Goal: Task Accomplishment & Management: Manage account settings

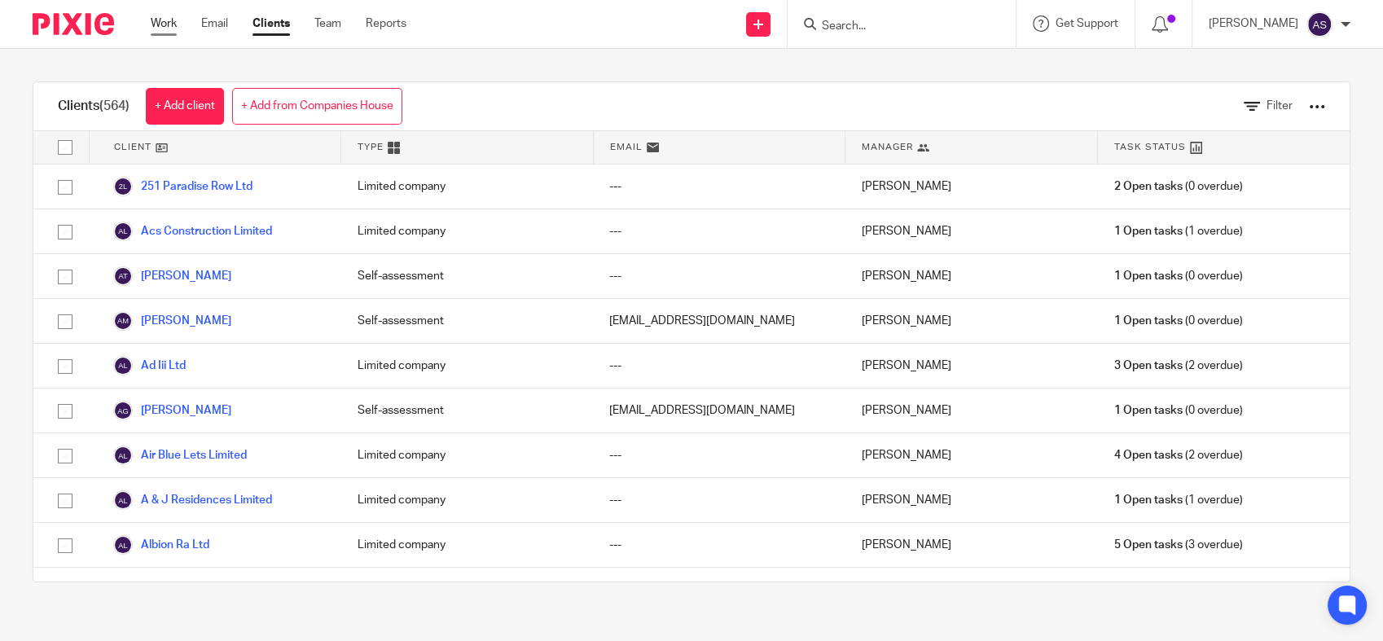
click at [157, 24] on link "Work" at bounding box center [164, 23] width 26 height 16
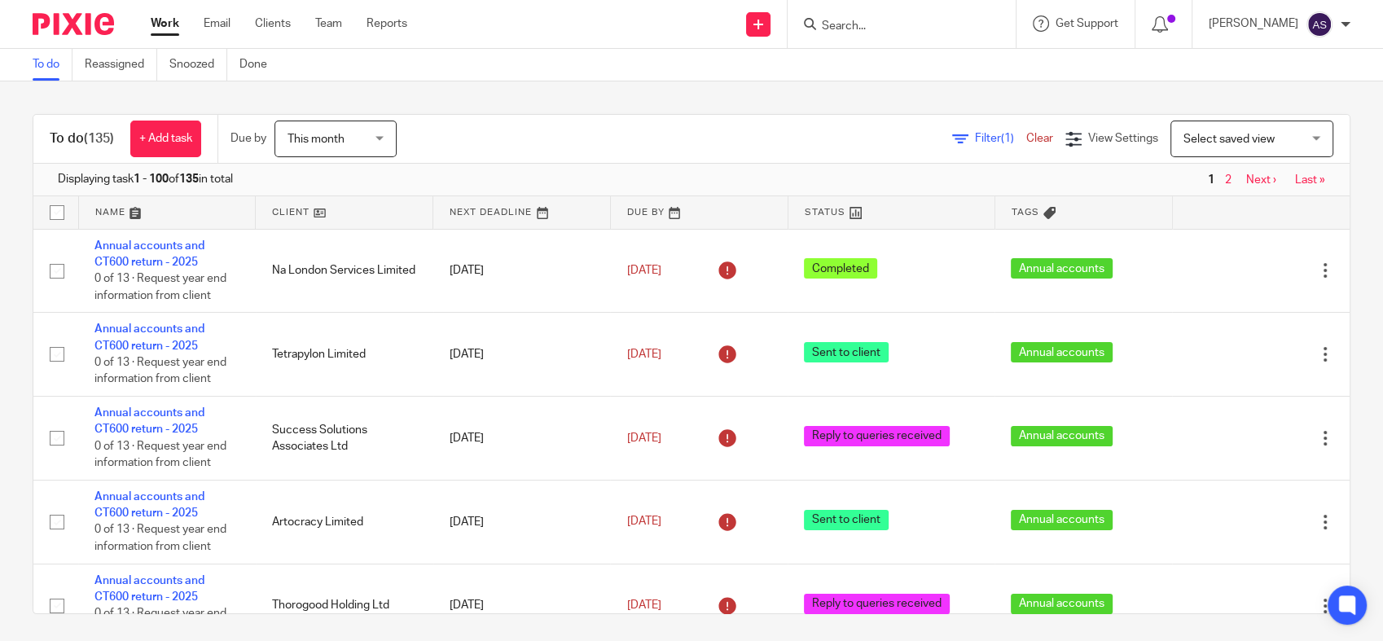
click at [627, 213] on link at bounding box center [699, 212] width 177 height 33
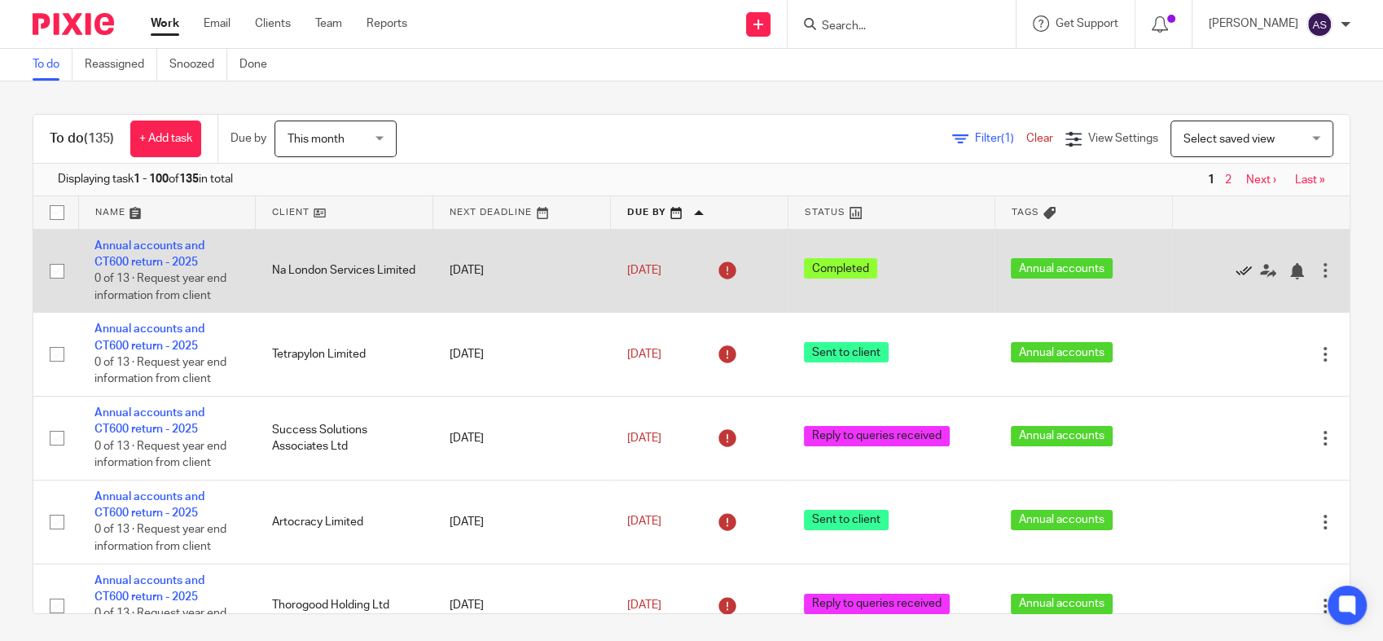
click at [1236, 271] on icon at bounding box center [1244, 271] width 16 height 16
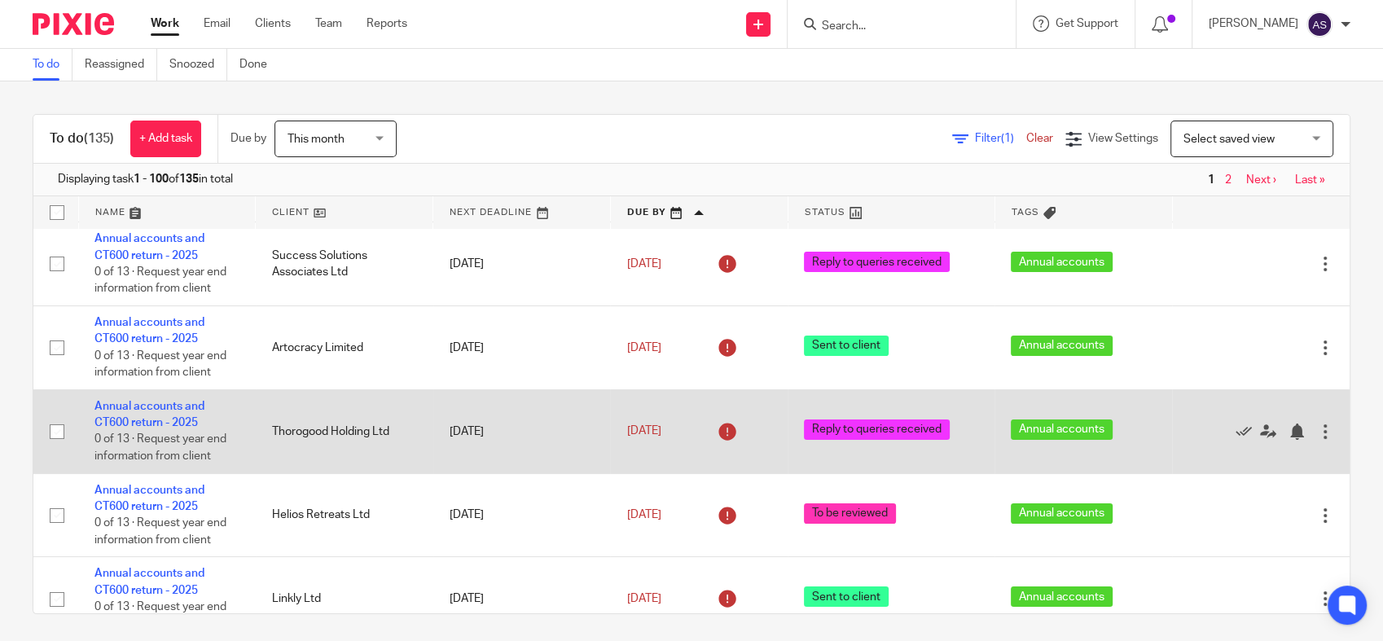
scroll to position [181, 0]
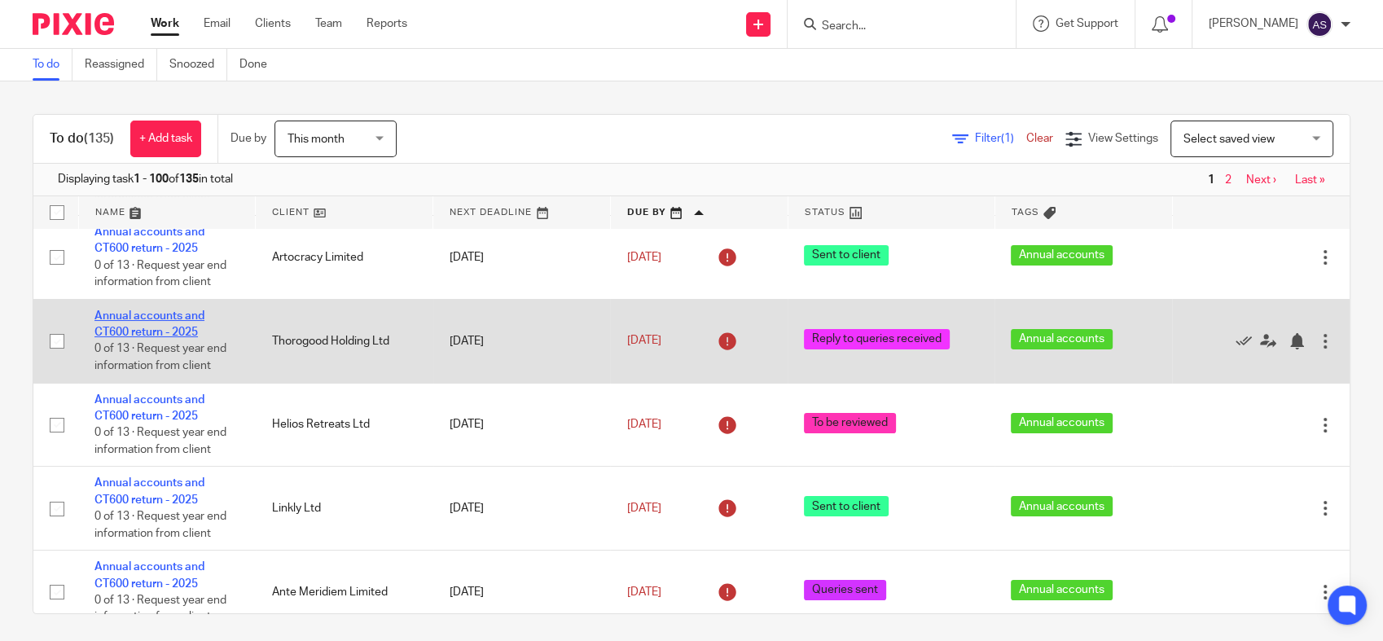
click at [152, 327] on link "Annual accounts and CT600 return - 2025" at bounding box center [149, 324] width 110 height 28
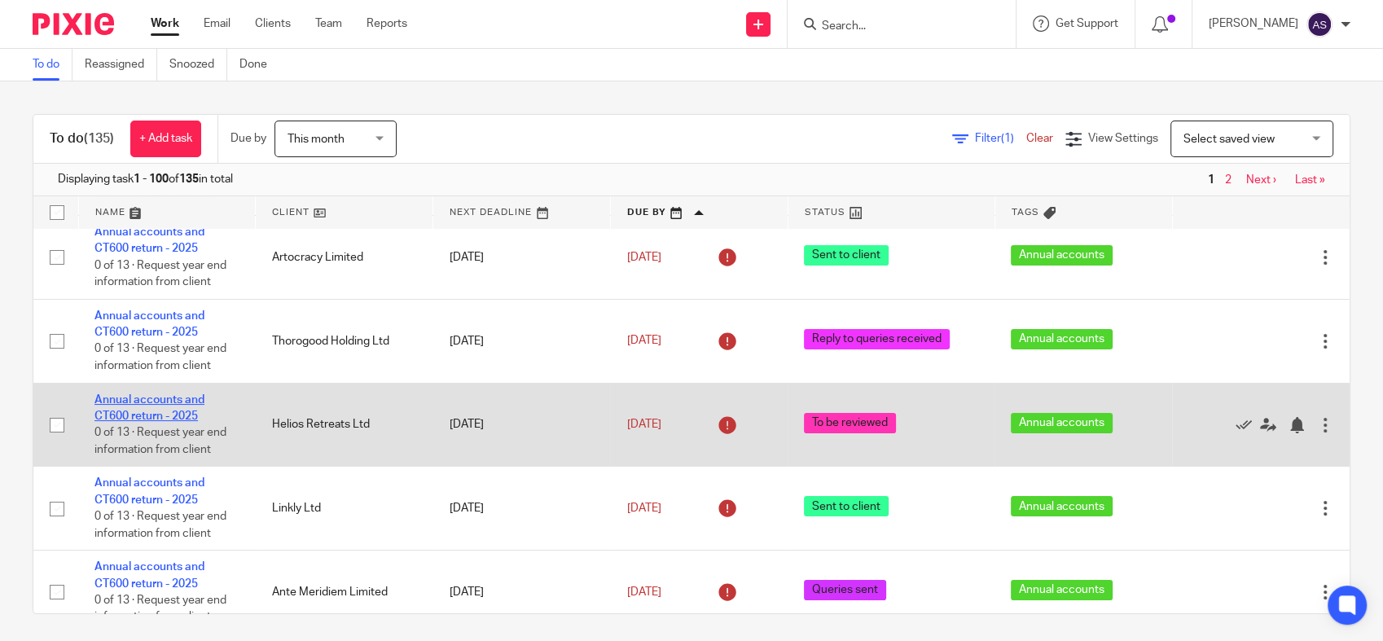
click at [150, 402] on link "Annual accounts and CT600 return - 2025" at bounding box center [149, 408] width 110 height 28
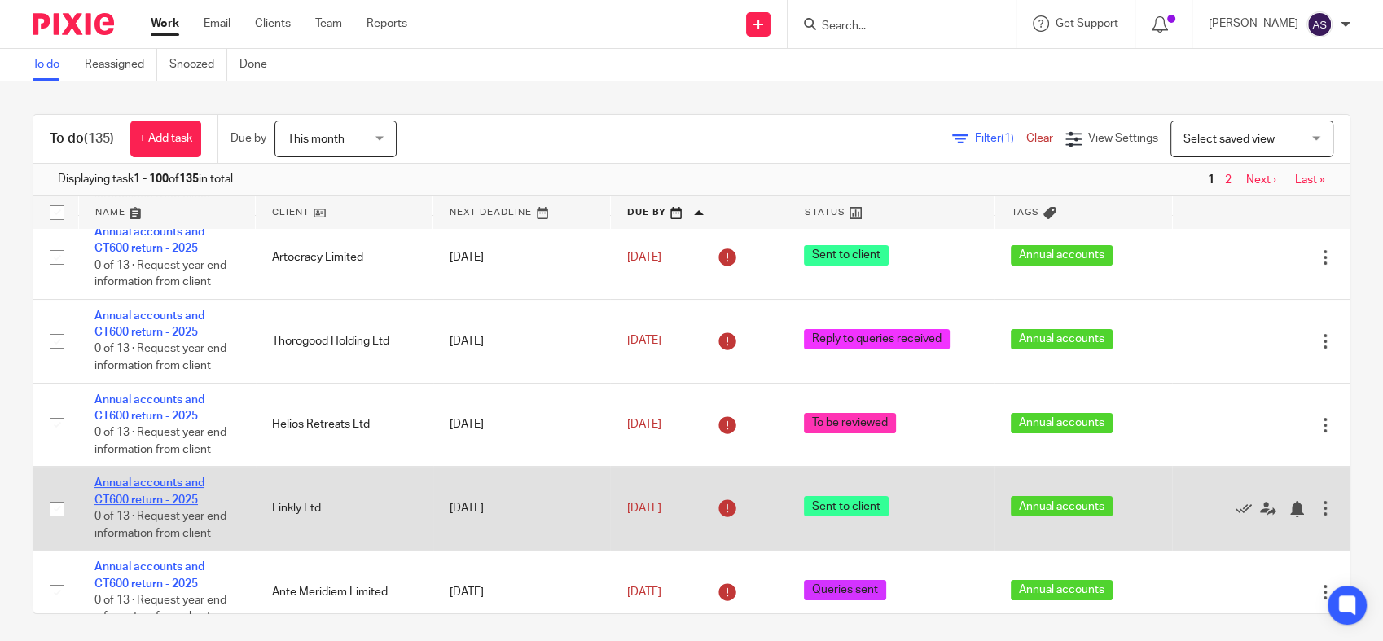
click at [147, 497] on link "Annual accounts and CT600 return - 2025" at bounding box center [149, 491] width 110 height 28
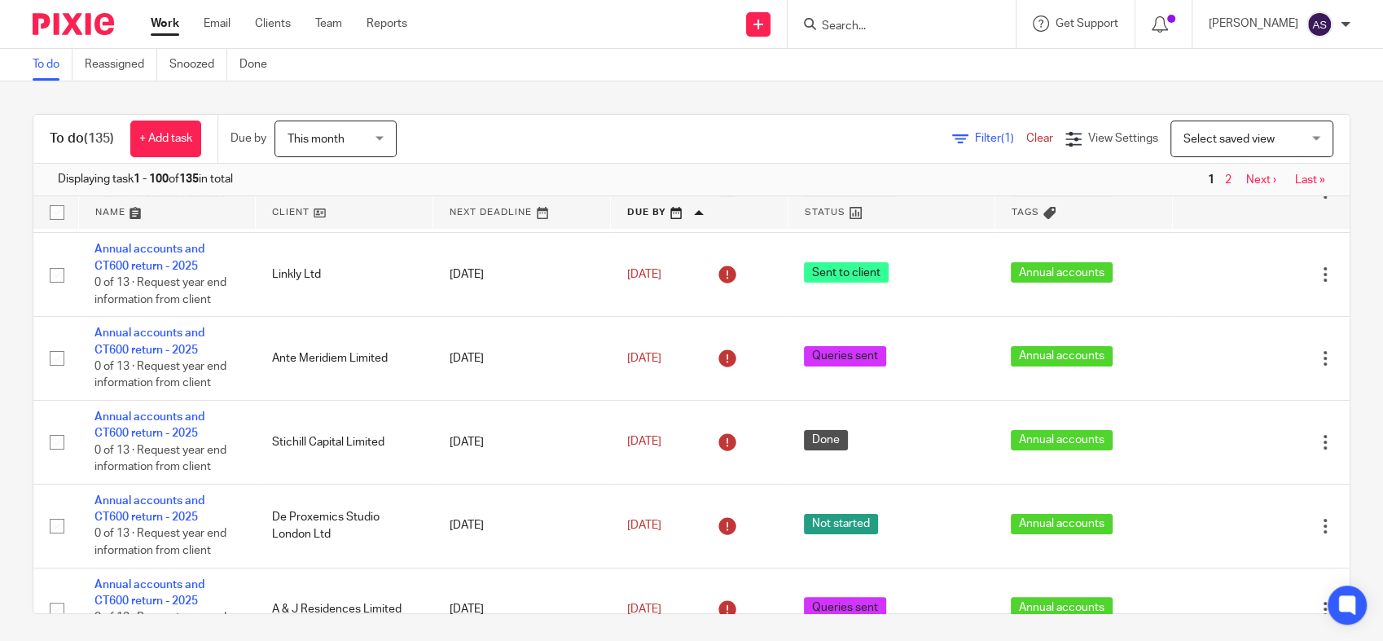
scroll to position [463, 0]
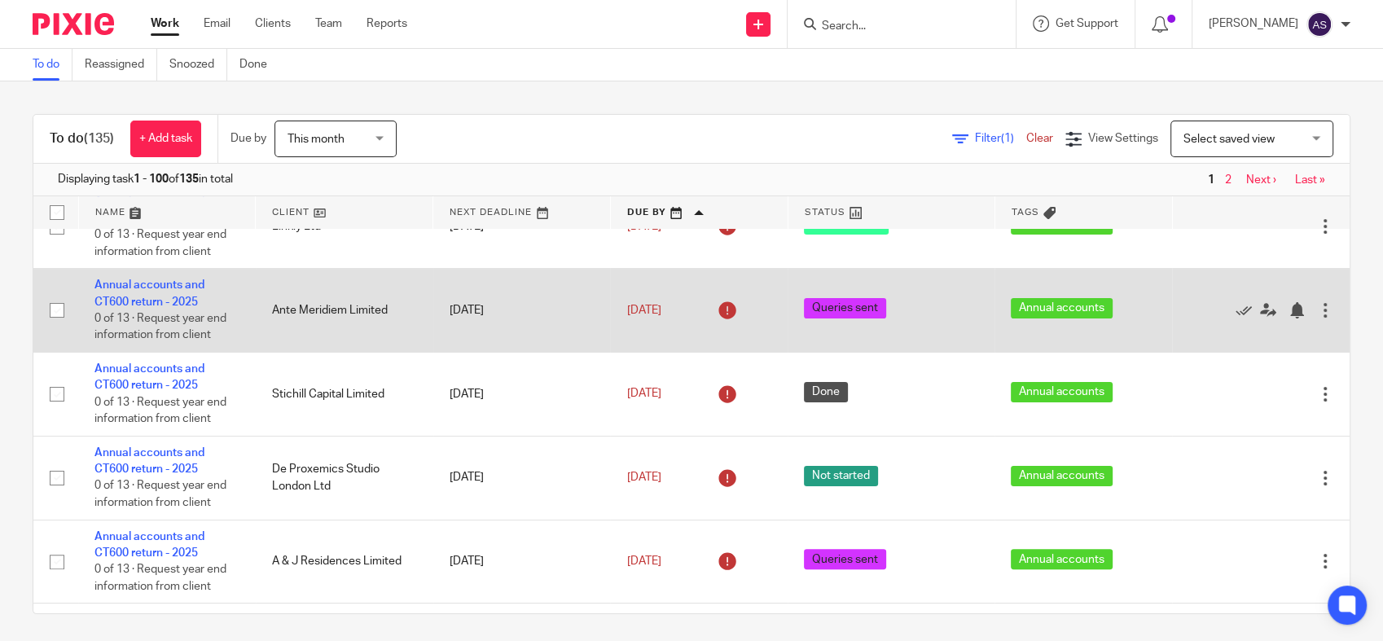
click at [150, 295] on td "Annual accounts and CT600 return - 2025 0 of 13 · Request year end information …" at bounding box center [167, 311] width 178 height 84
click at [116, 300] on link "Annual accounts and CT600 return - 2025" at bounding box center [149, 293] width 110 height 28
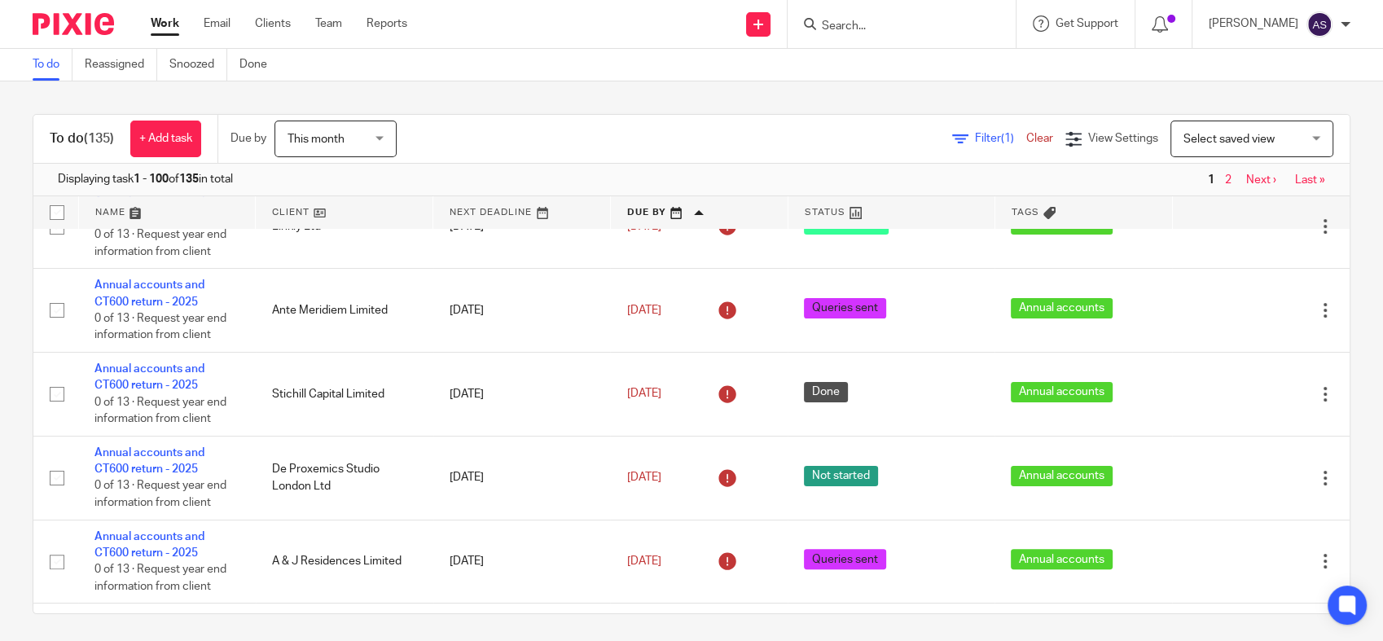
click at [163, 24] on link "Work" at bounding box center [165, 23] width 29 height 16
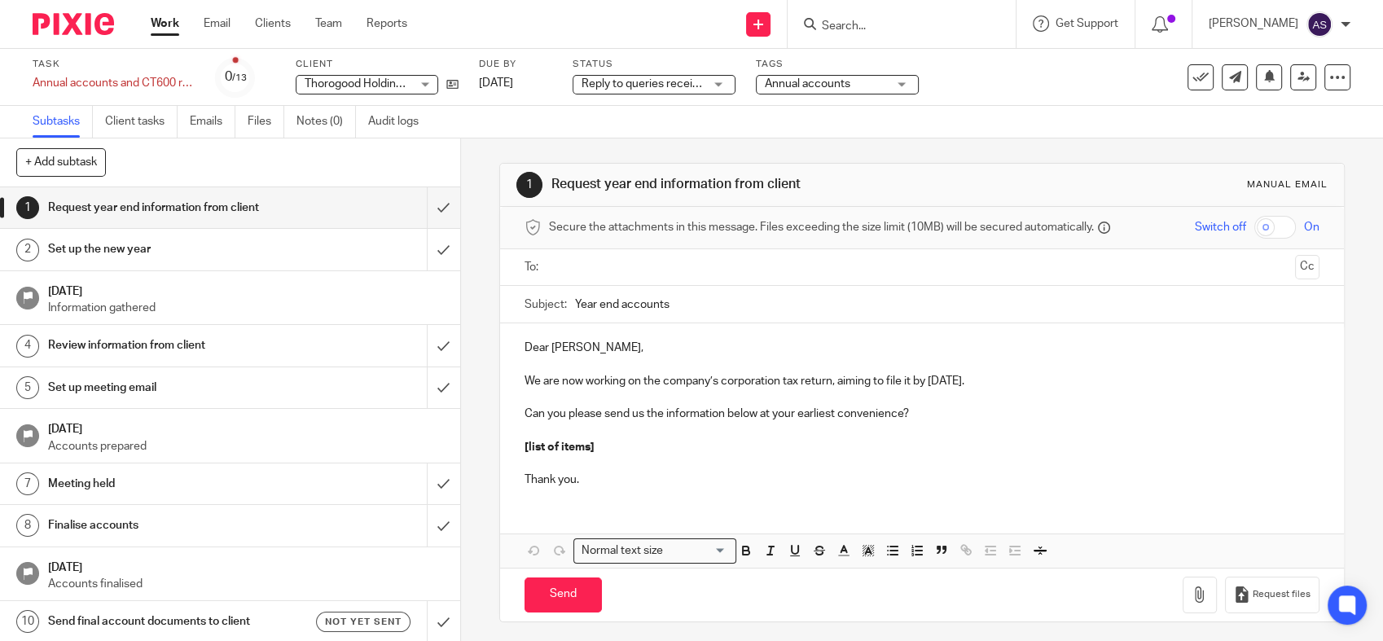
click at [692, 85] on span "Reply to queries received" at bounding box center [647, 83] width 130 height 11
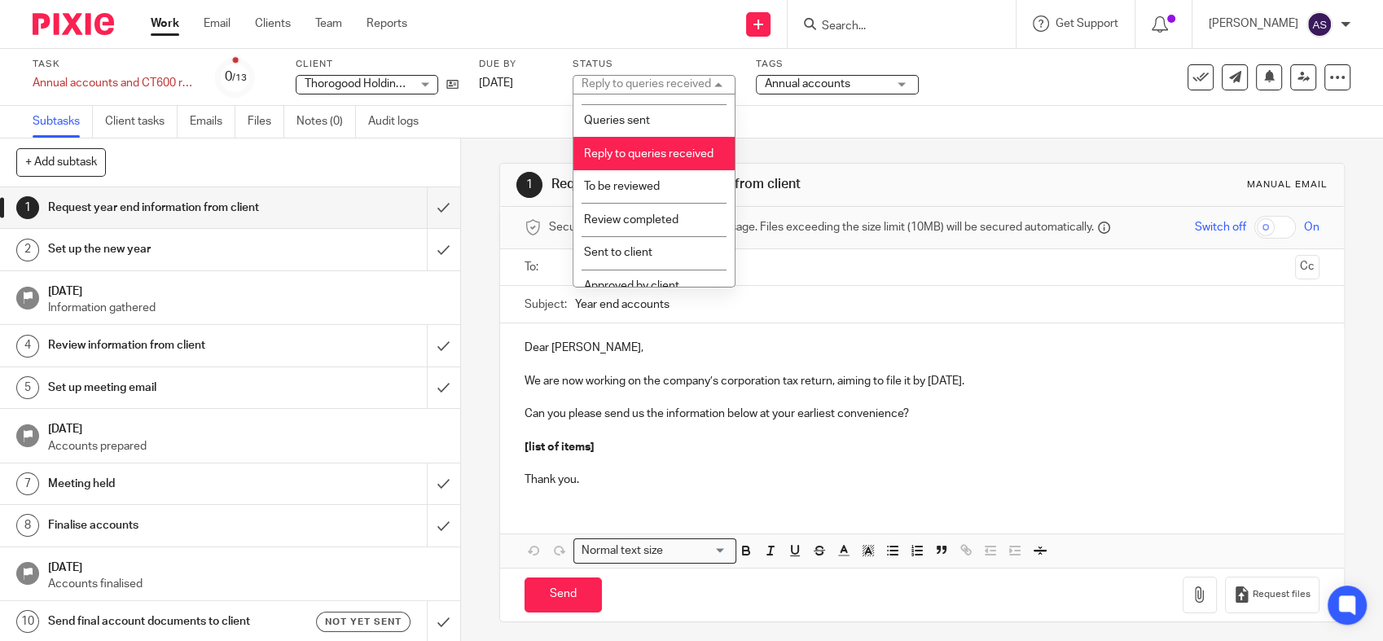
scroll to position [289, 0]
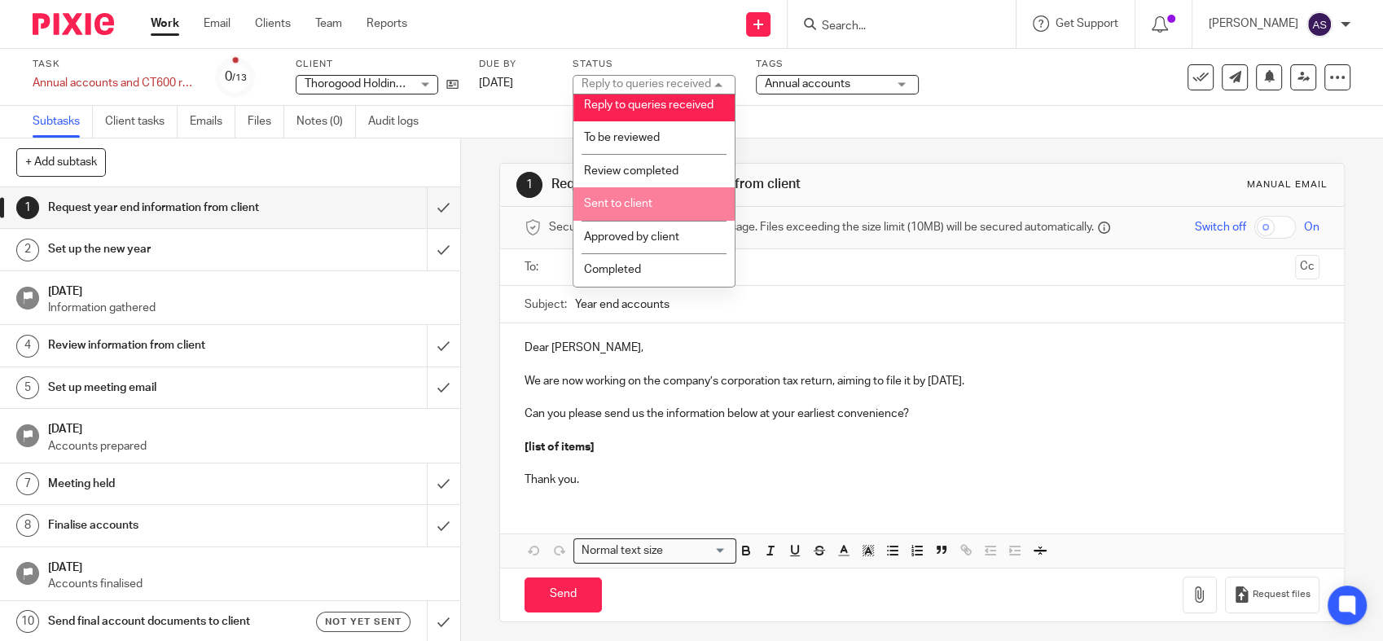
click at [654, 209] on li "Sent to client" at bounding box center [653, 203] width 161 height 33
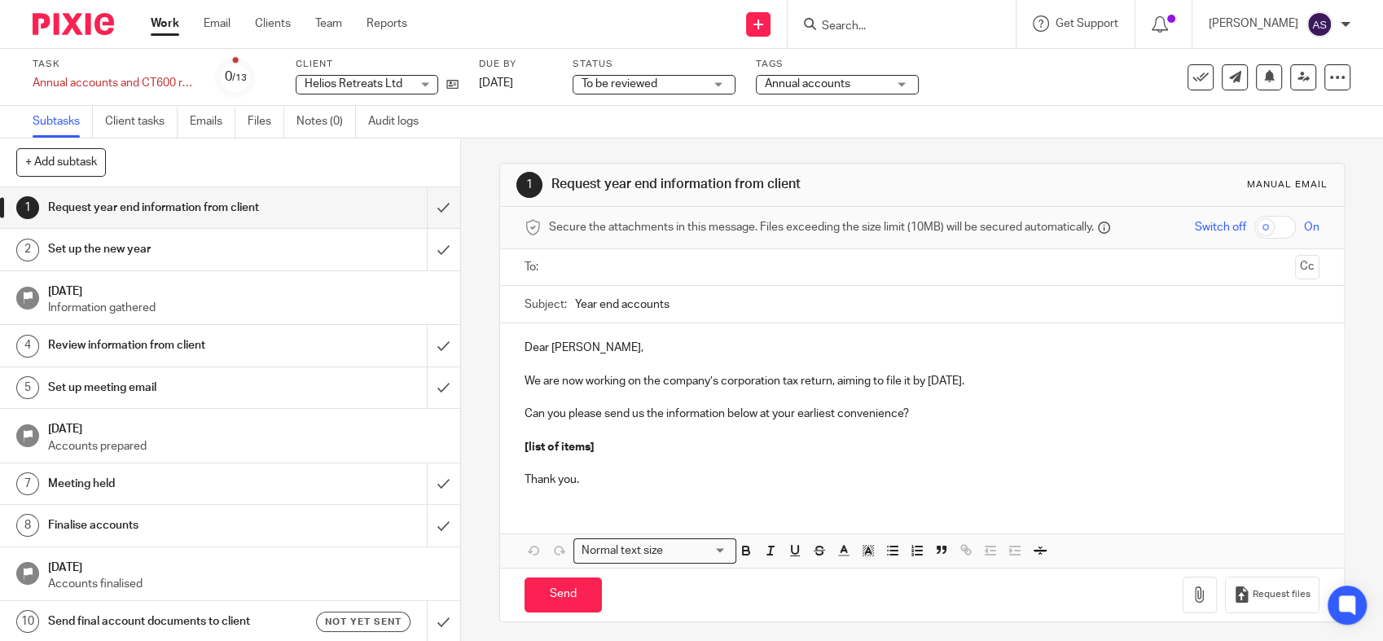
click at [652, 84] on span "To be reviewed" at bounding box center [620, 83] width 76 height 11
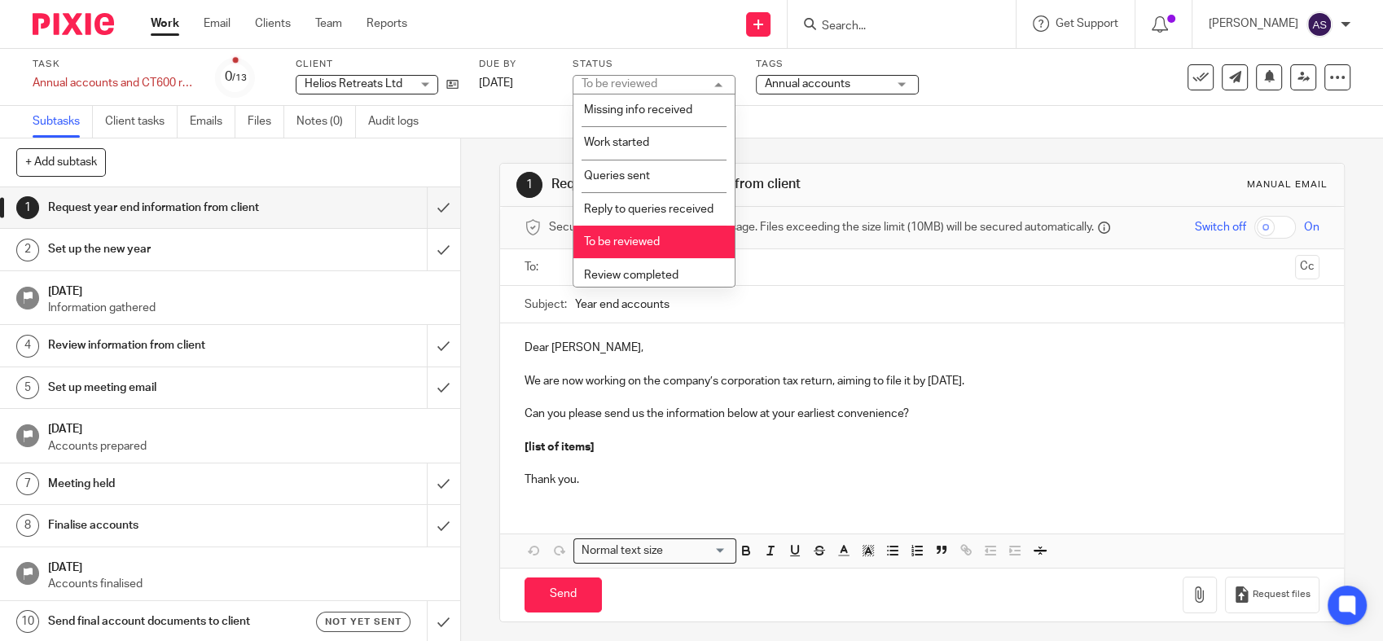
scroll to position [289, 0]
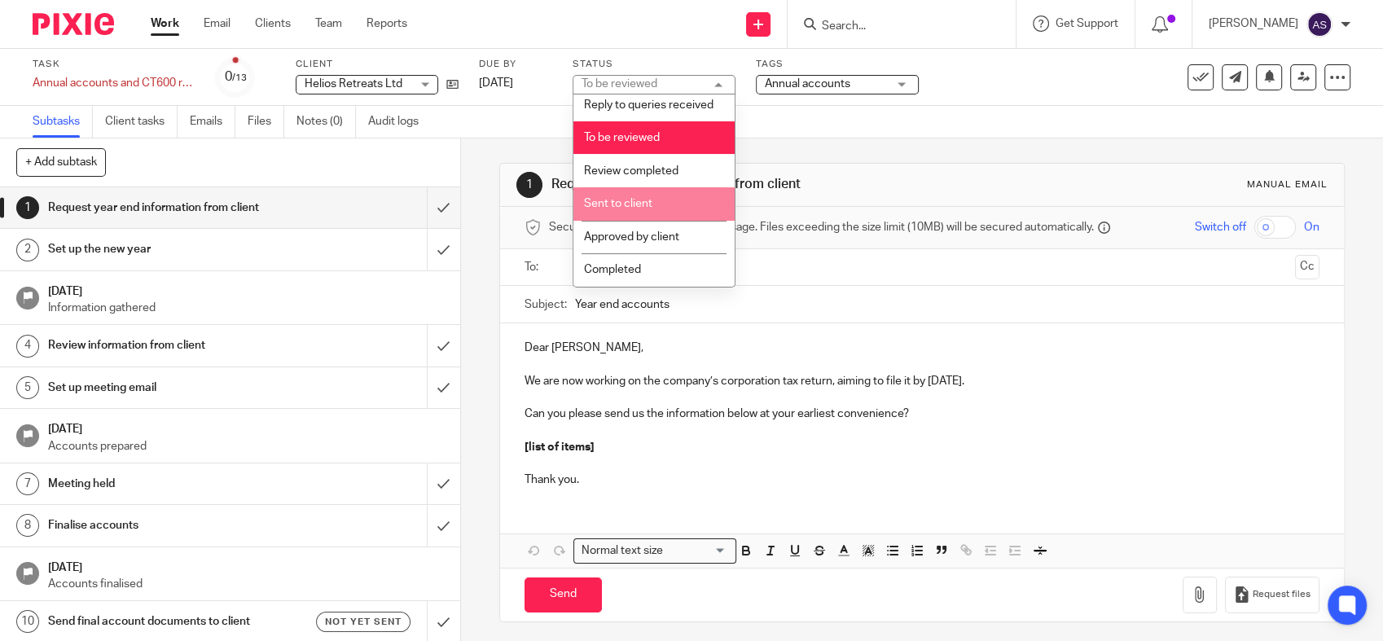
click at [640, 198] on span "Sent to client" at bounding box center [618, 203] width 68 height 11
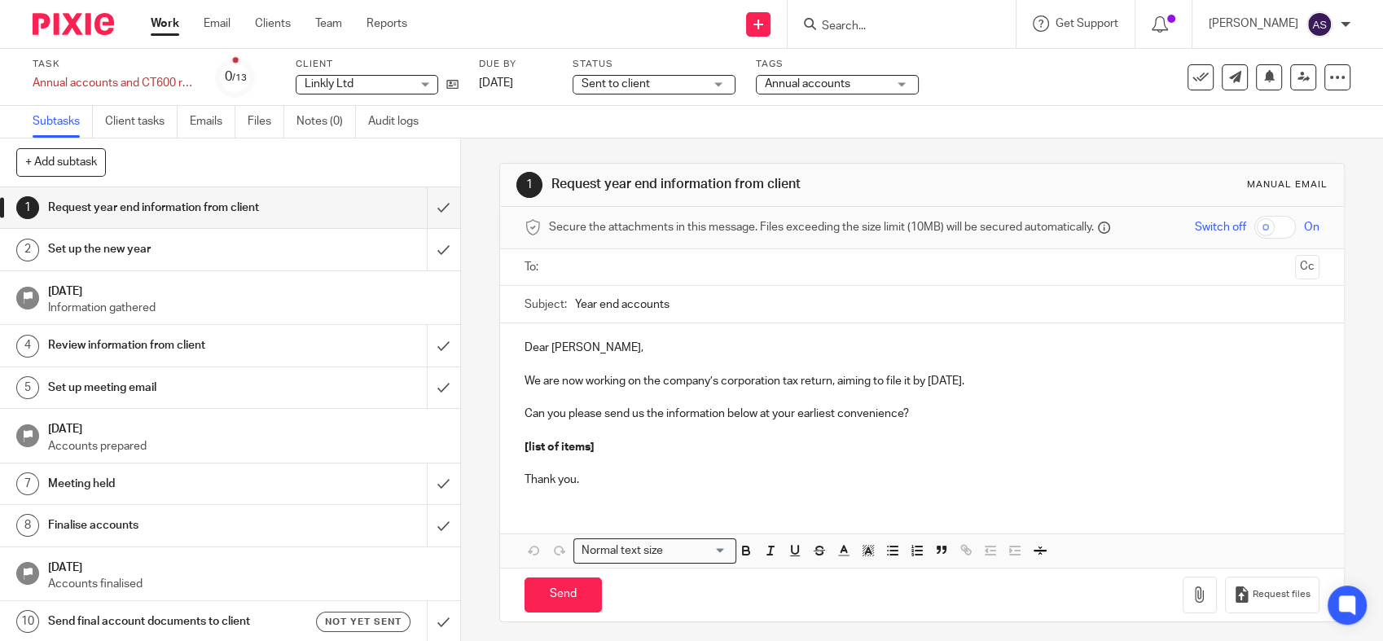
click at [705, 83] on div "Sent to client Sent to client" at bounding box center [654, 85] width 163 height 20
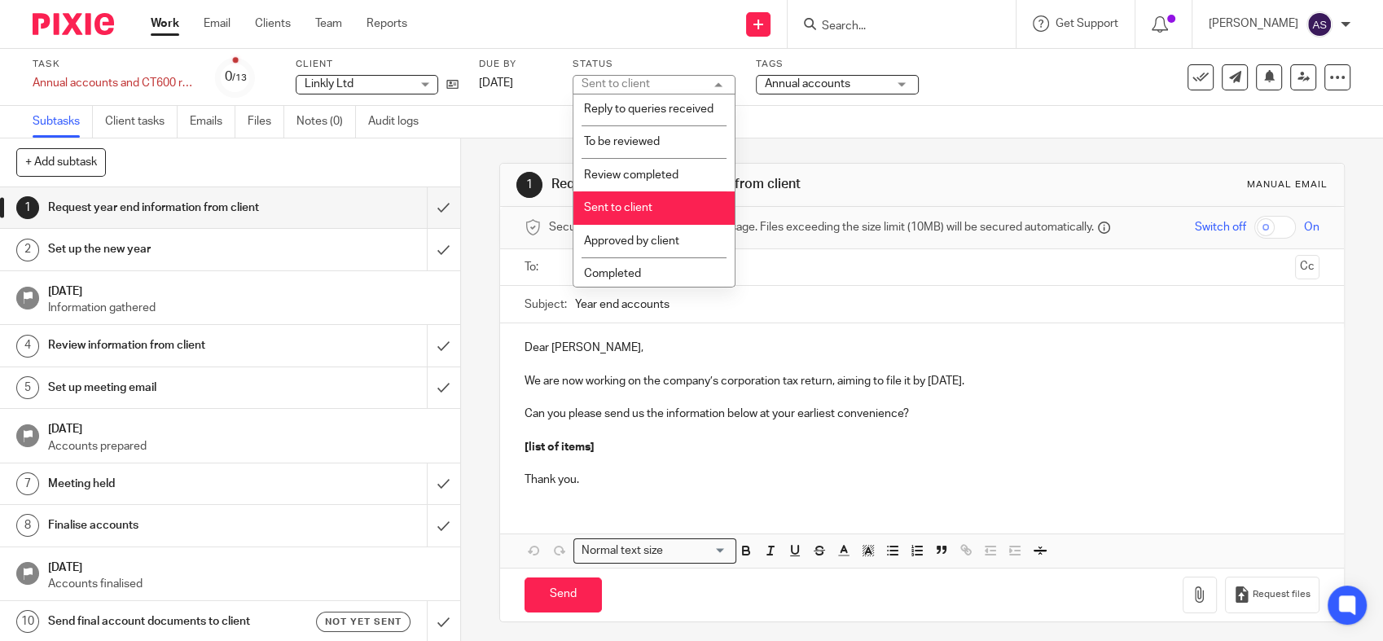
scroll to position [289, 0]
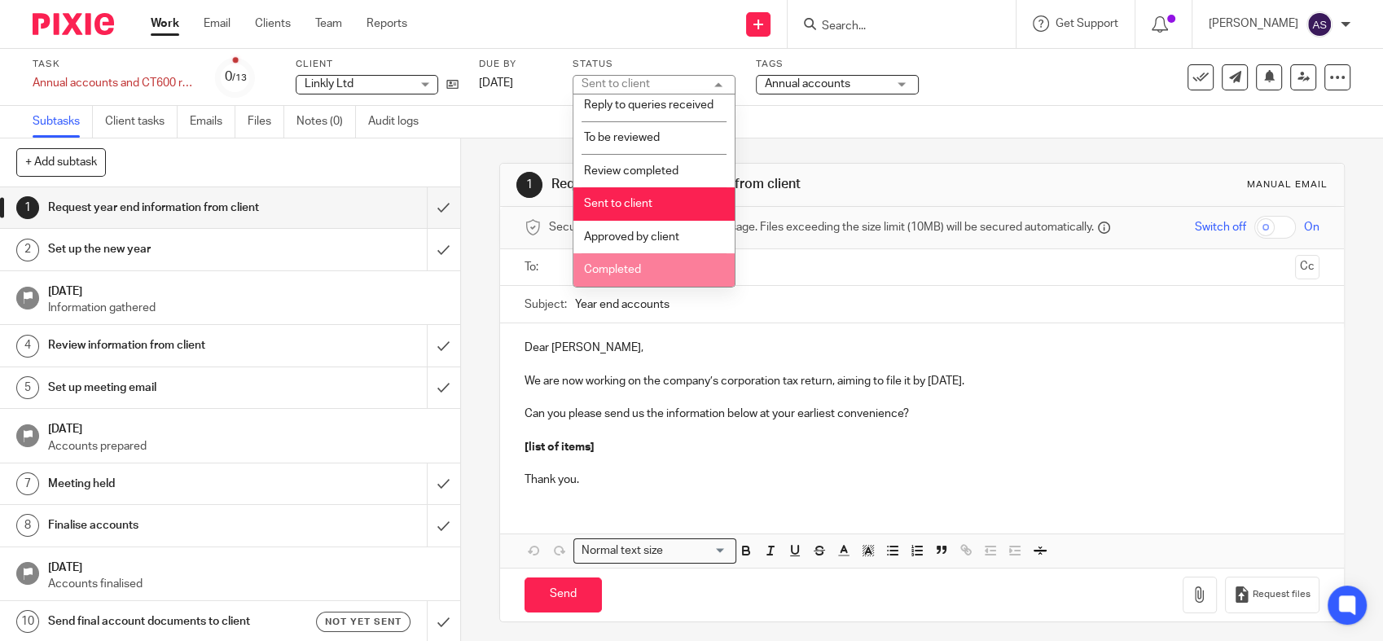
click at [671, 275] on li "Completed" at bounding box center [653, 269] width 161 height 33
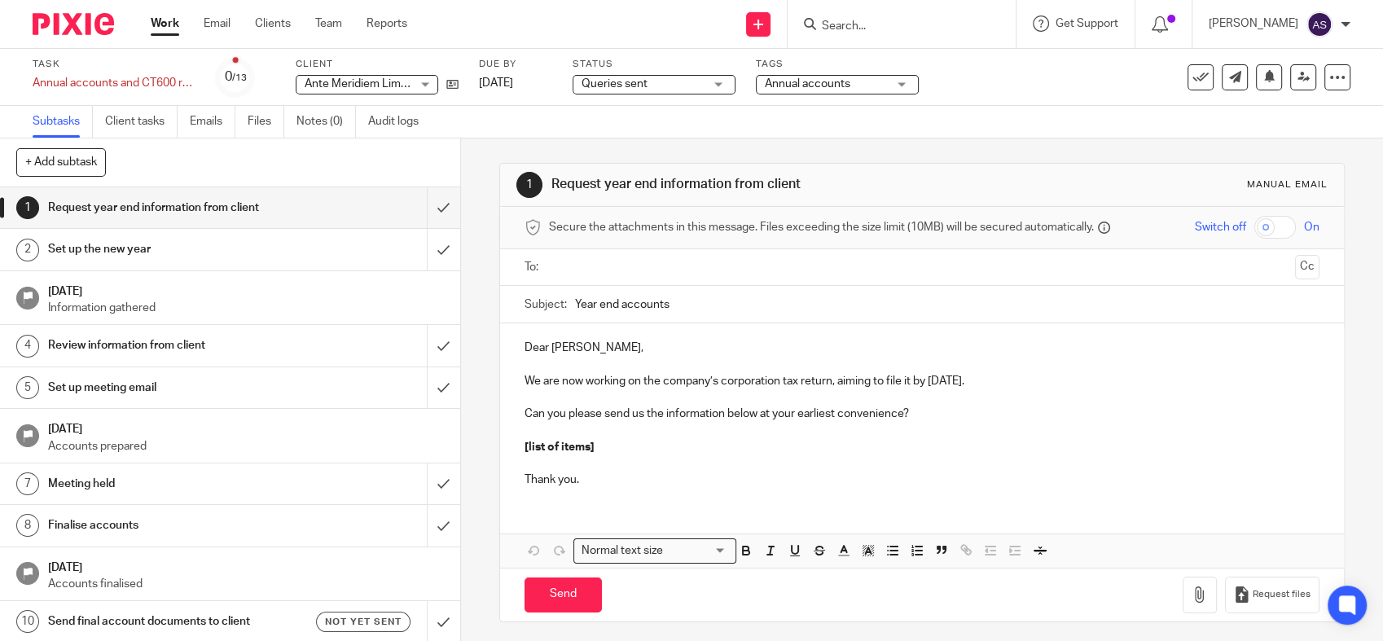
click at [641, 85] on span "Queries sent" at bounding box center [615, 83] width 66 height 11
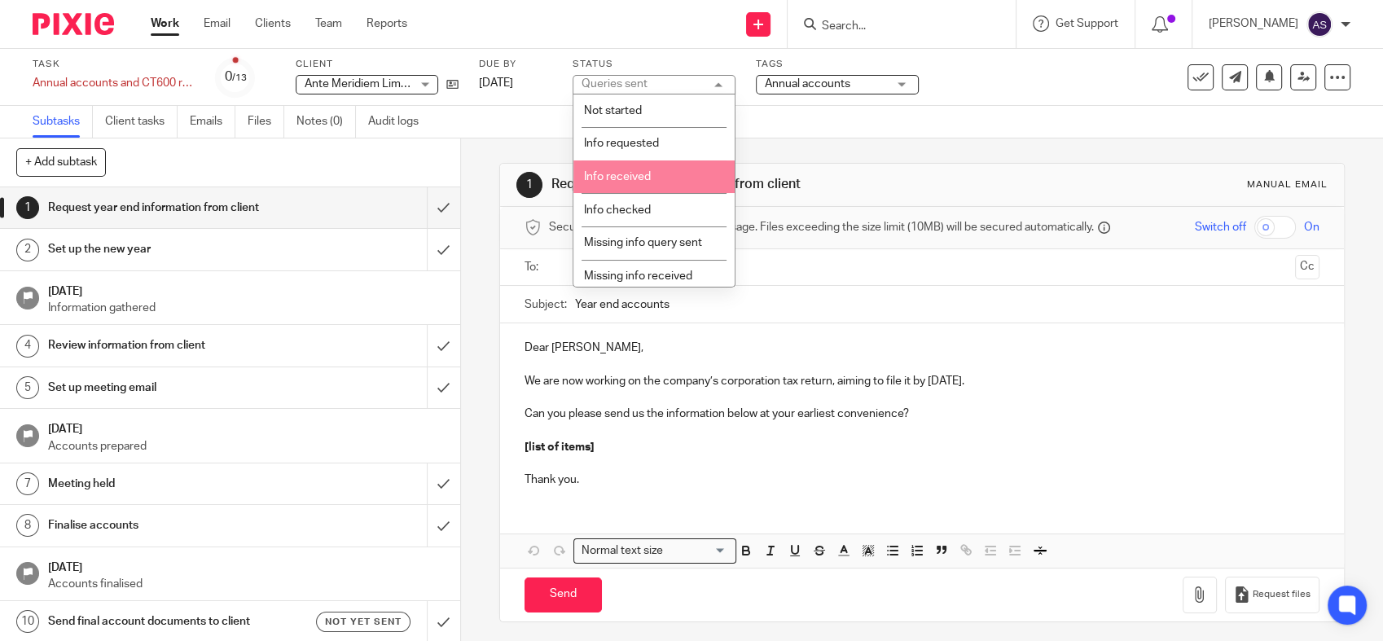
click at [652, 173] on li "Info received" at bounding box center [653, 176] width 161 height 33
